Goal: Task Accomplishment & Management: Manage account settings

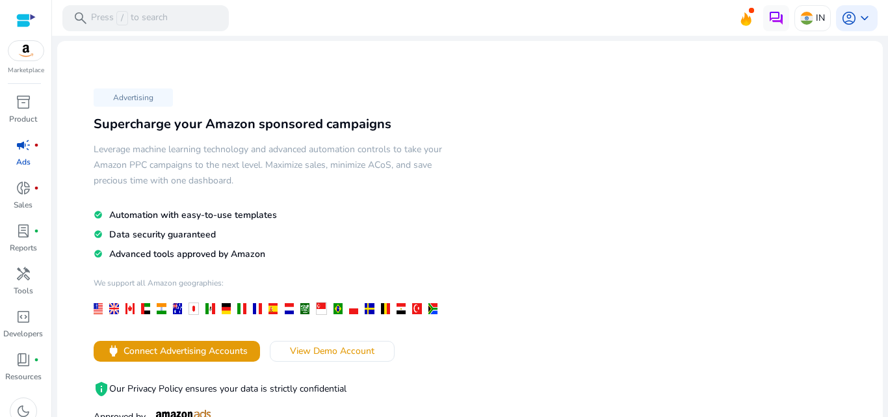
click at [688, 120] on div "Advertising Supercharge your Amazon sponsored campaigns Leverage machine learni…" at bounding box center [470, 271] width 805 height 440
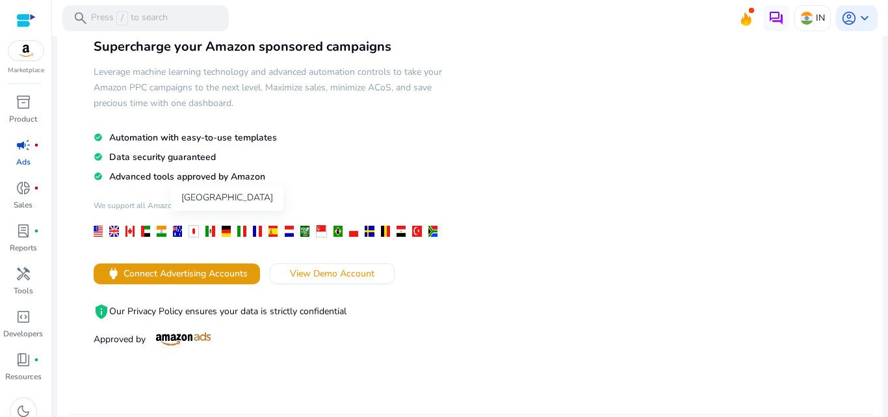
scroll to position [86, 0]
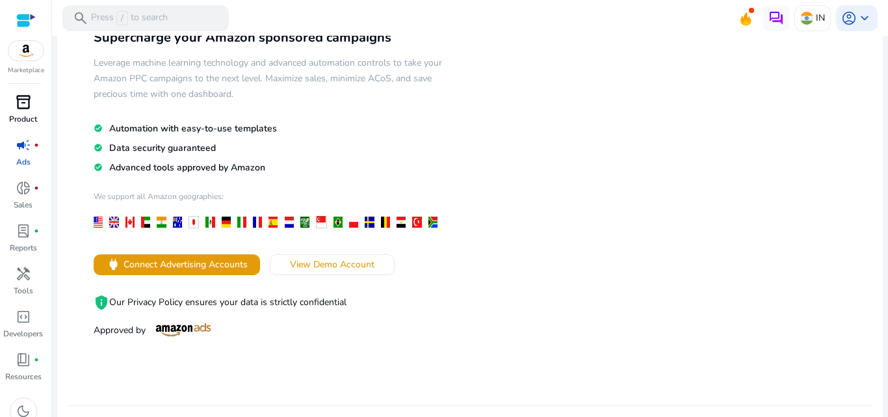
click at [23, 110] on span "inventory_2" at bounding box center [24, 102] width 16 height 16
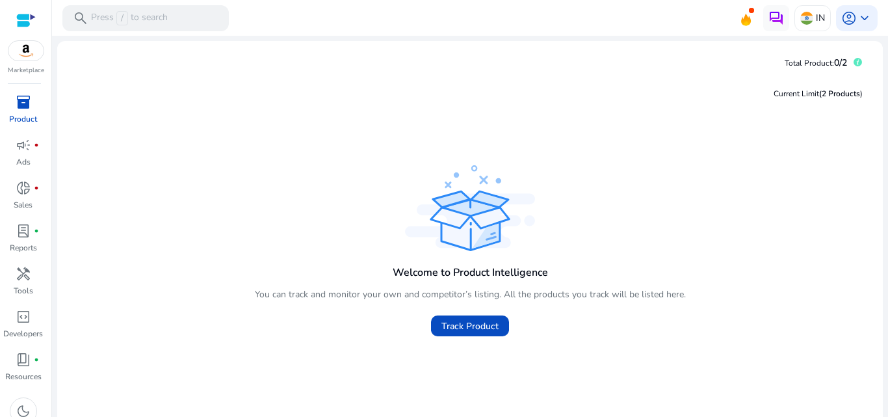
click at [27, 54] on img at bounding box center [25, 50] width 35 height 19
click at [19, 205] on p "Sales" at bounding box center [23, 205] width 19 height 12
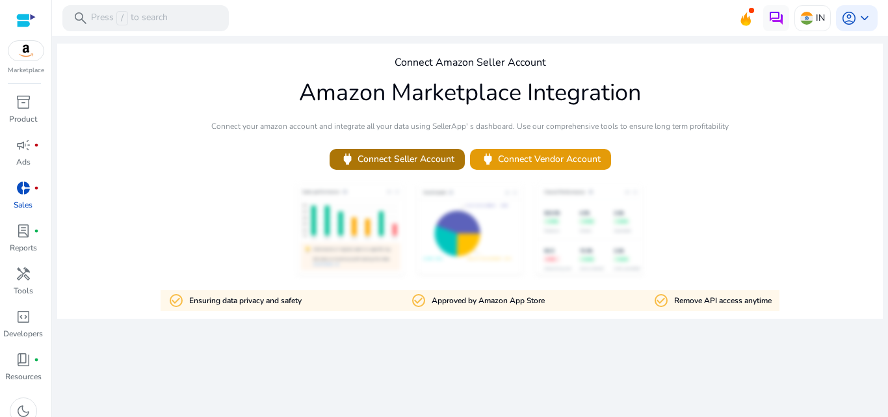
click at [434, 157] on span "power Connect Seller Account" at bounding box center [397, 158] width 114 height 15
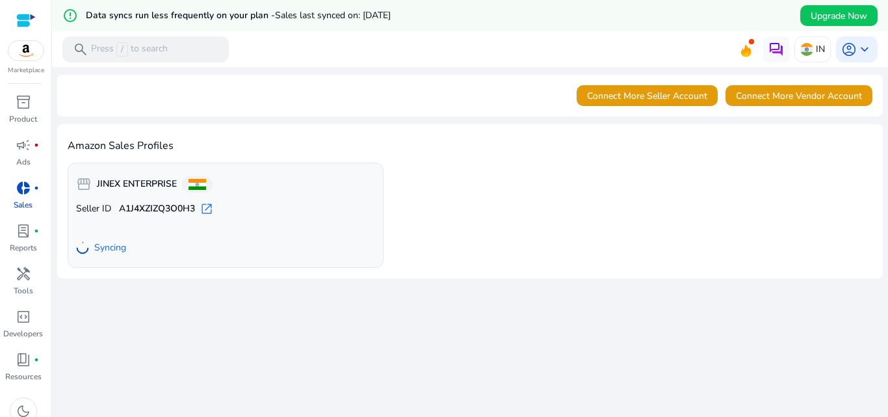
click at [136, 209] on b "A1J4XZIZQ3O0H3" at bounding box center [157, 208] width 76 height 13
click at [11, 155] on link "campaign fiber_manual_record Ads" at bounding box center [23, 156] width 46 height 43
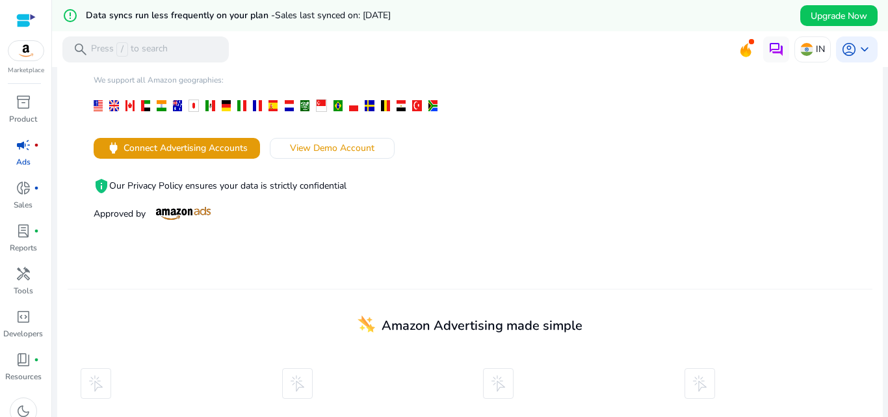
scroll to position [260, 0]
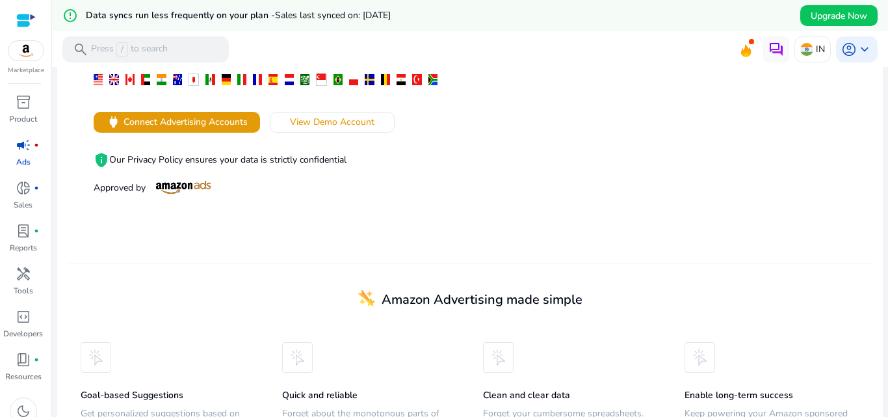
click at [20, 161] on p "Ads" at bounding box center [23, 162] width 14 height 12
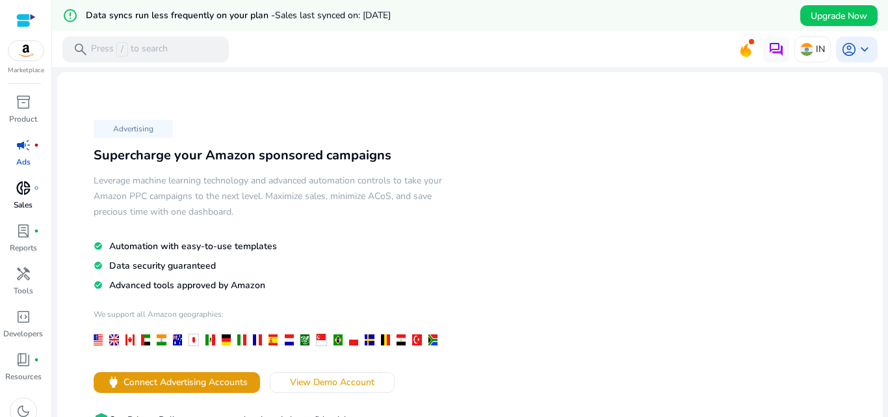
click at [26, 199] on p "Sales" at bounding box center [23, 205] width 19 height 12
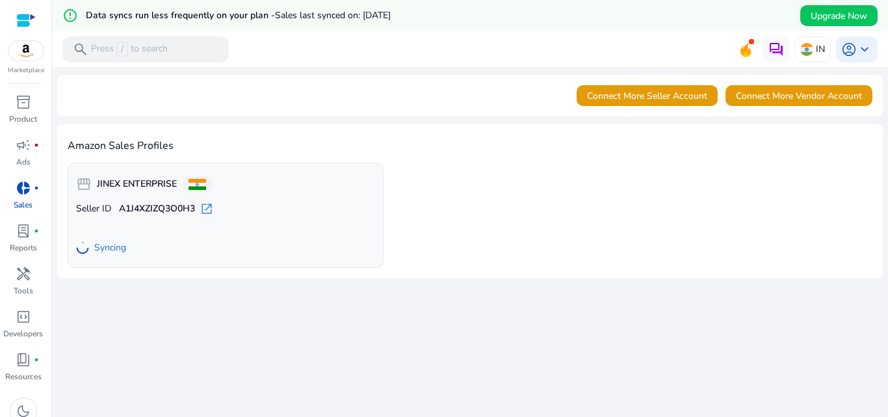
click at [202, 206] on span "open_in_new" at bounding box center [206, 208] width 13 height 13
click at [21, 228] on span "lab_profile" at bounding box center [24, 231] width 16 height 16
click at [623, 94] on span "Connect More Seller Account" at bounding box center [647, 96] width 120 height 14
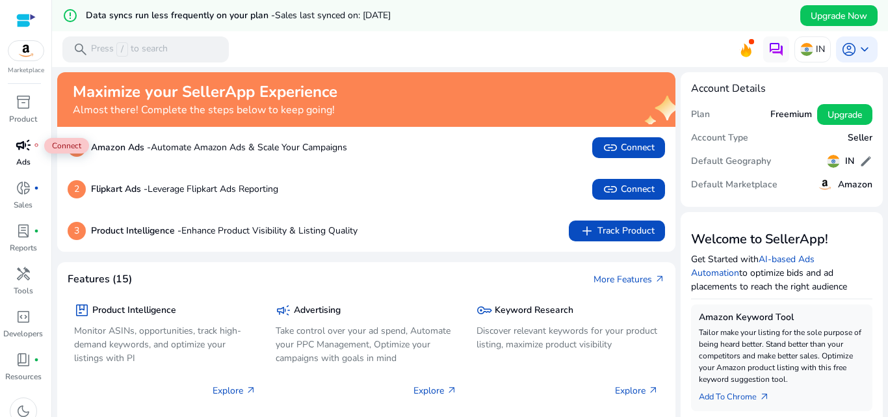
click at [25, 150] on span "campaign" at bounding box center [24, 145] width 16 height 16
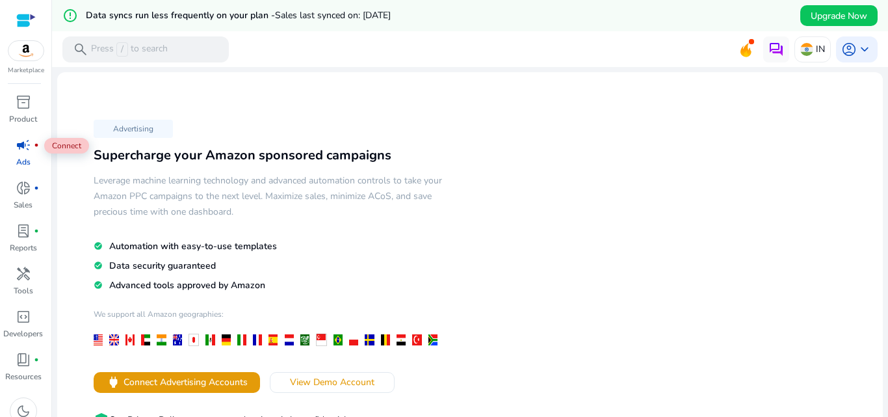
click at [20, 174] on link "campaign fiber_manual_record Ads" at bounding box center [23, 156] width 46 height 43
click at [24, 183] on span "donut_small" at bounding box center [24, 188] width 16 height 16
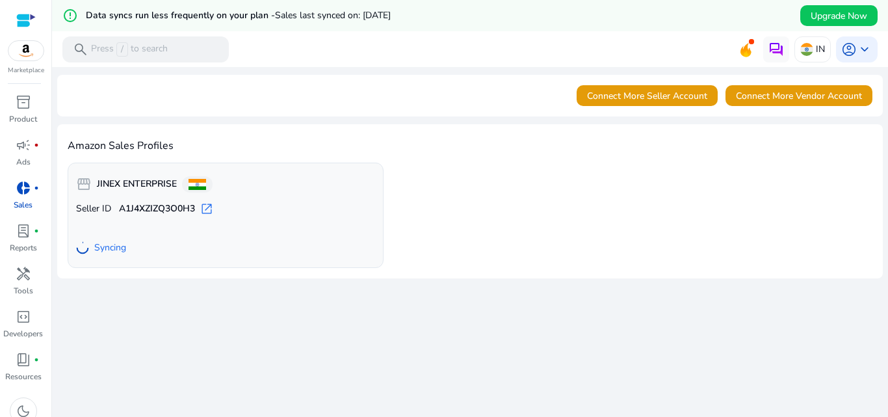
click at [103, 244] on span "Syncing" at bounding box center [110, 247] width 32 height 13
click at [857, 49] on span "keyboard_arrow_down" at bounding box center [865, 50] width 16 height 16
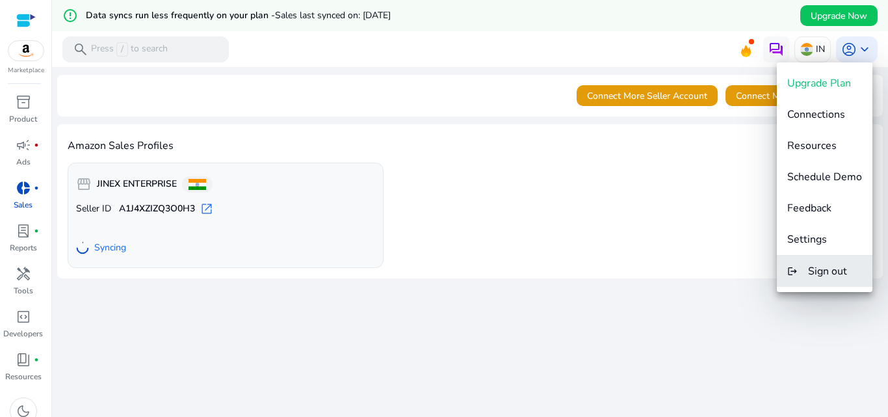
click at [828, 266] on span "Sign out" at bounding box center [827, 271] width 39 height 14
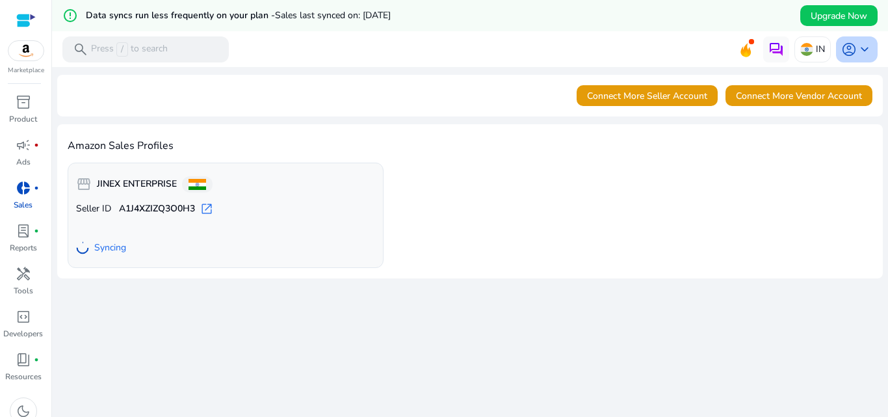
click at [857, 49] on span "keyboard_arrow_down" at bounding box center [865, 50] width 16 height 16
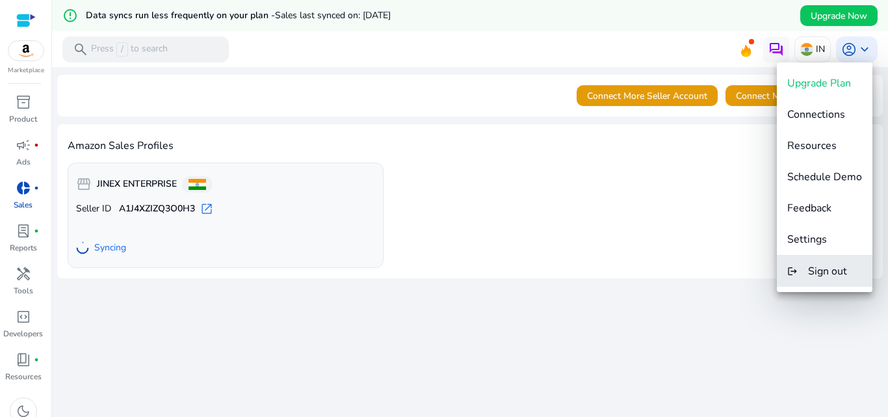
click at [794, 276] on mat-icon "logout" at bounding box center [792, 271] width 10 height 16
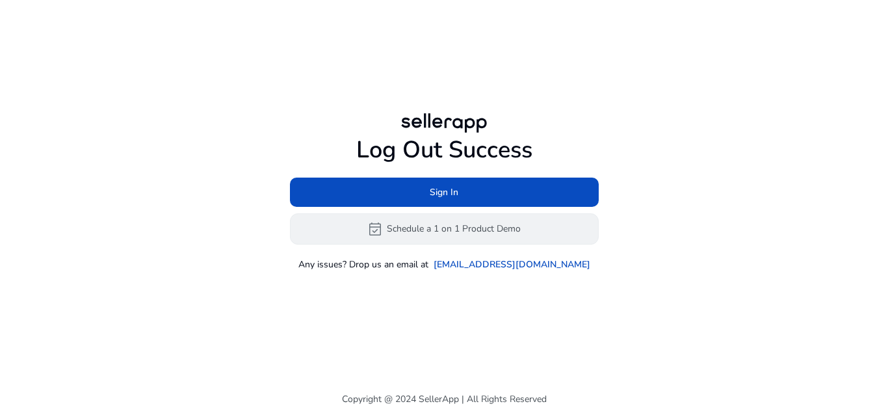
click at [460, 232] on button "event_available Schedule a 1 on 1 Product Demo" at bounding box center [444, 228] width 309 height 31
